Goal: Task Accomplishment & Management: Manage account settings

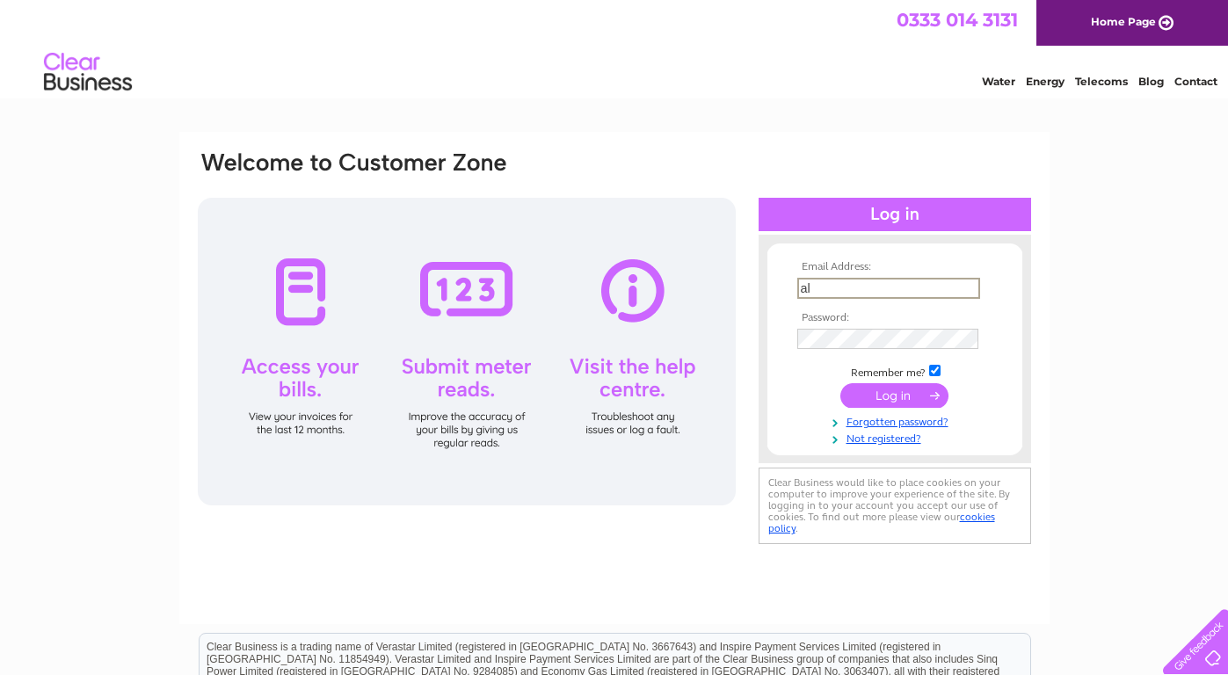
type input "ali_quaba@hotmail.com"
click at [894, 394] on input "submit" at bounding box center [895, 395] width 108 height 25
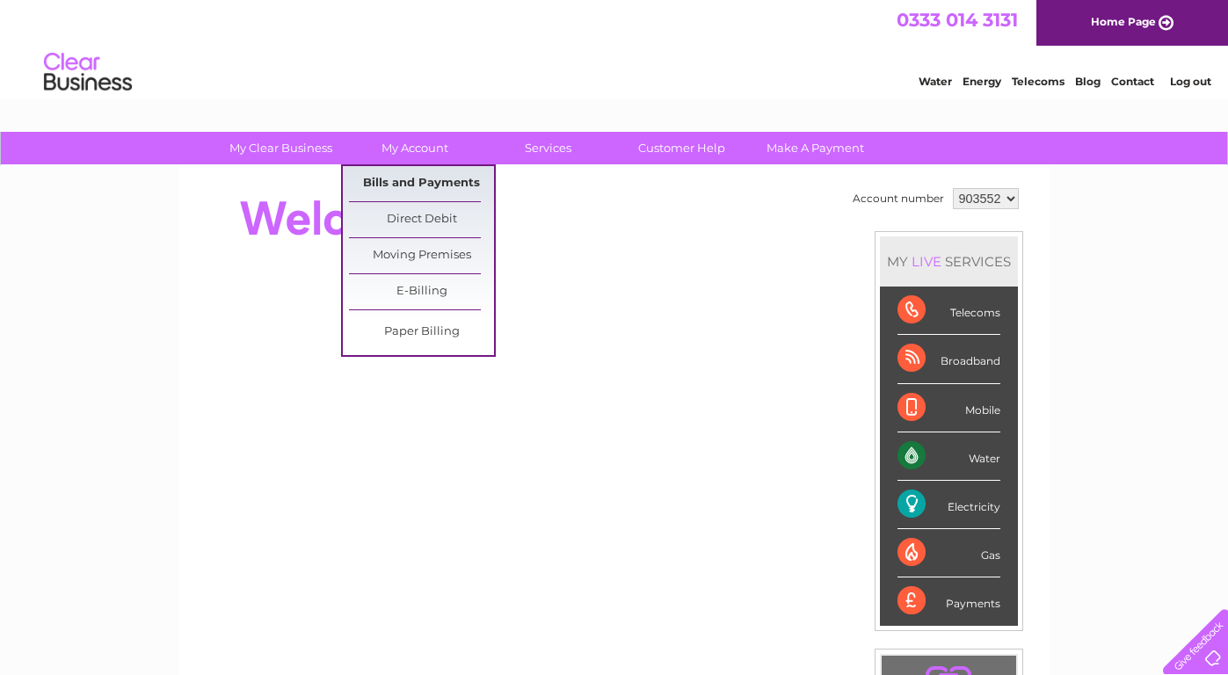
click at [427, 183] on link "Bills and Payments" at bounding box center [421, 183] width 145 height 35
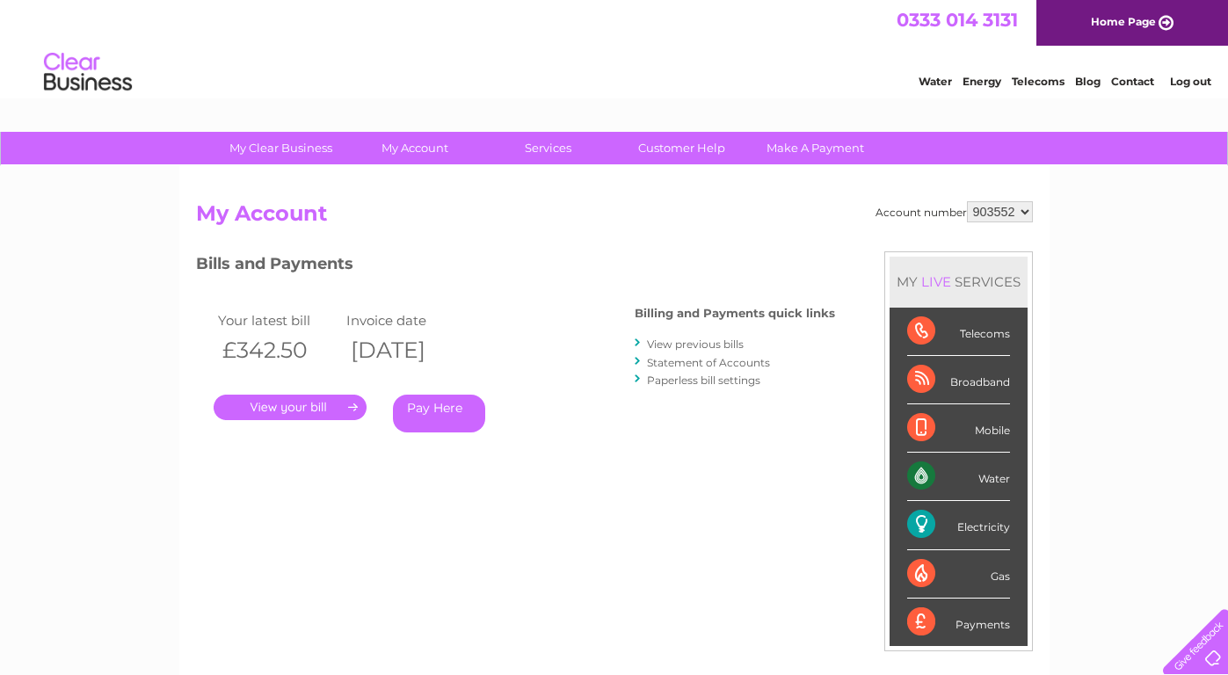
click at [285, 408] on link "." at bounding box center [290, 407] width 153 height 25
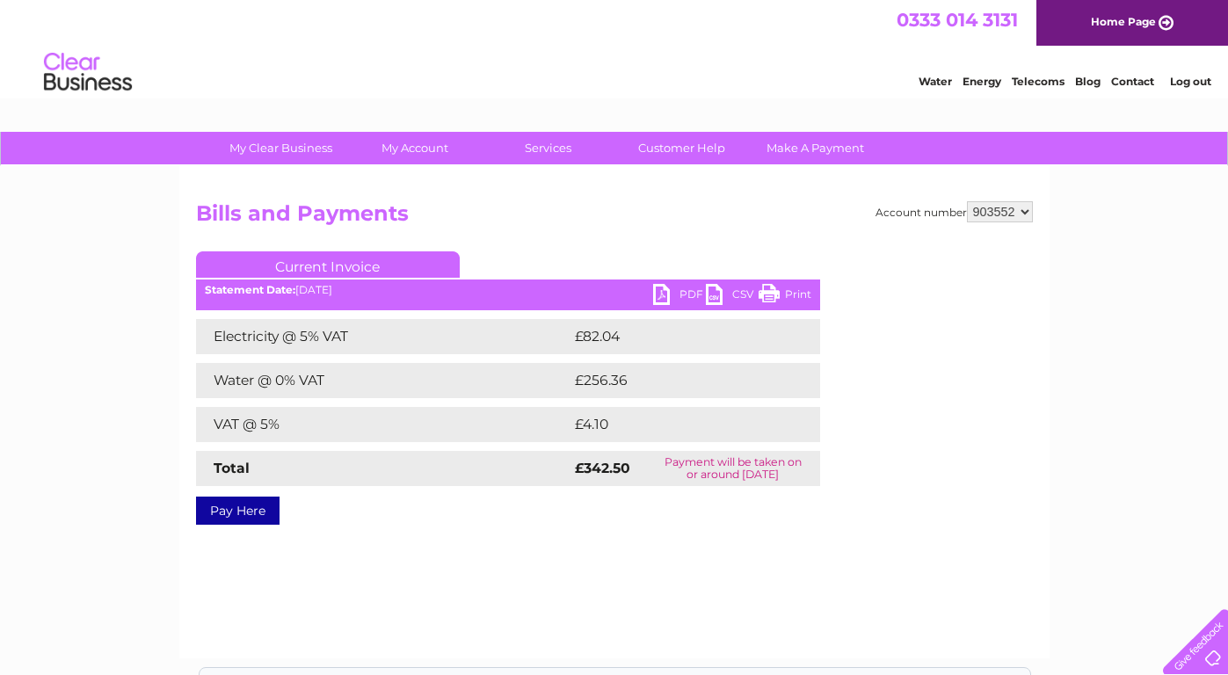
click at [666, 296] on link "PDF" at bounding box center [679, 296] width 53 height 25
